Goal: Check status

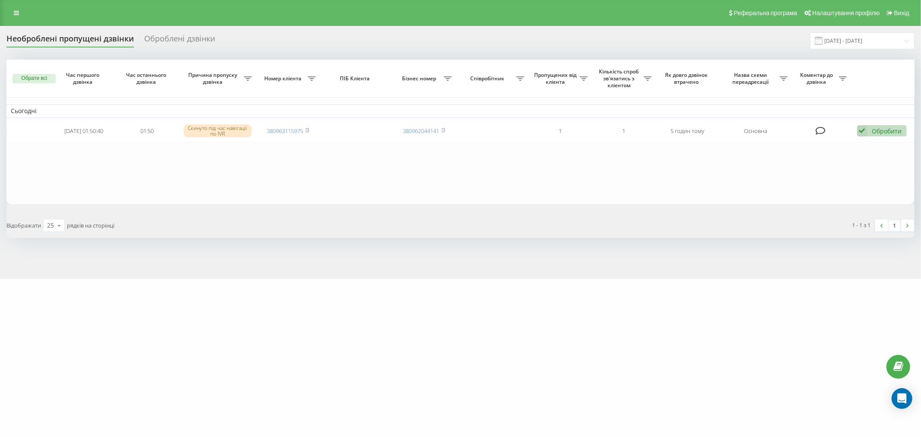
click at [109, 330] on div "[DOMAIN_NAME] Проекти [DOMAIN_NAME] Центр звернень Журнал дзвінків Журнал повід…" at bounding box center [460, 218] width 921 height 437
drag, startPoint x: 268, startPoint y: 326, endPoint x: 287, endPoint y: 327, distance: 19.0
click at [280, 326] on div "[DOMAIN_NAME] Проекти [DOMAIN_NAME] Центр звернень Журнал дзвінків Журнал повід…" at bounding box center [460, 218] width 921 height 437
drag, startPoint x: 482, startPoint y: 319, endPoint x: 487, endPoint y: 344, distance: 25.6
click at [440, 336] on div "[DOMAIN_NAME] Проекти [DOMAIN_NAME] Центр звернень Журнал дзвінків Журнал повід…" at bounding box center [460, 218] width 921 height 437
